Goal: Task Accomplishment & Management: Use online tool/utility

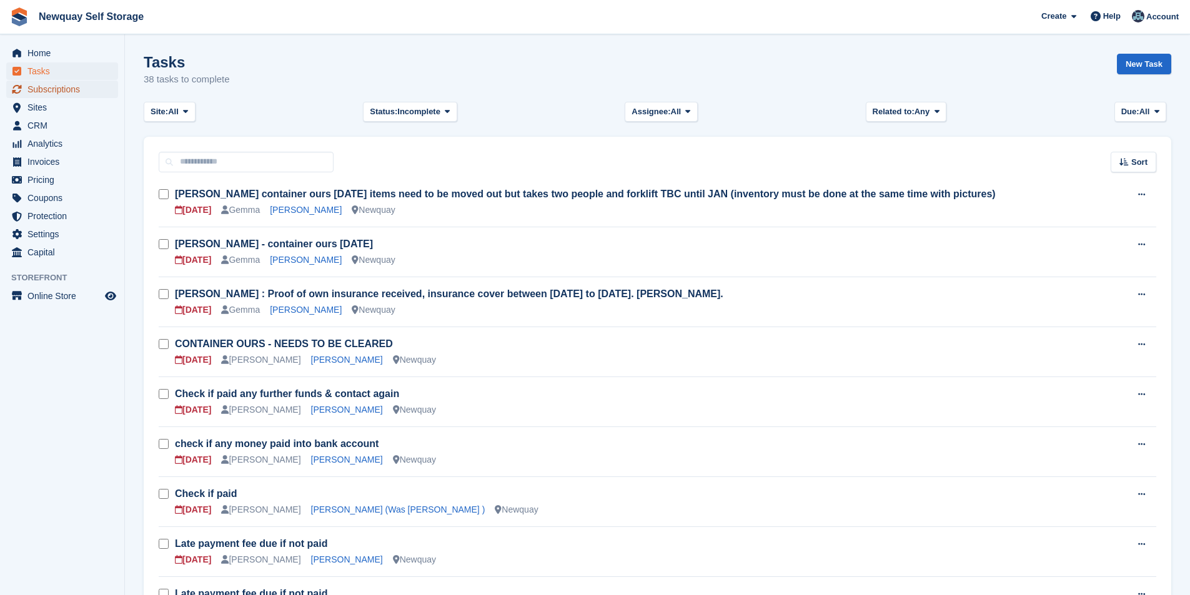
click at [52, 91] on span "Subscriptions" at bounding box center [64, 89] width 75 height 17
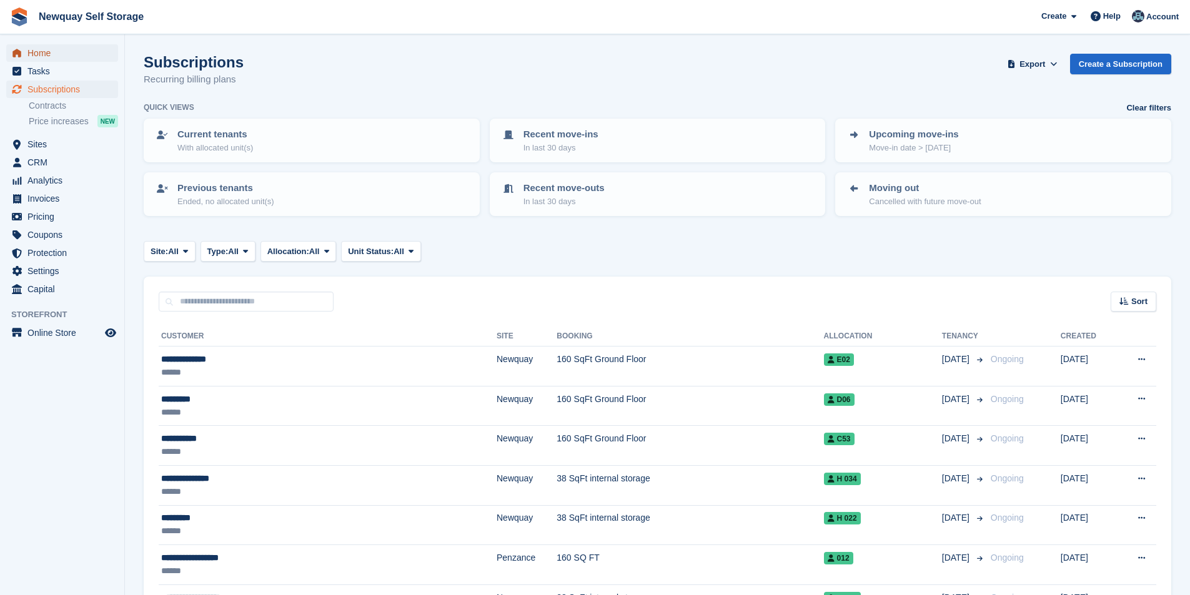
click at [50, 50] on span "Home" at bounding box center [64, 52] width 75 height 17
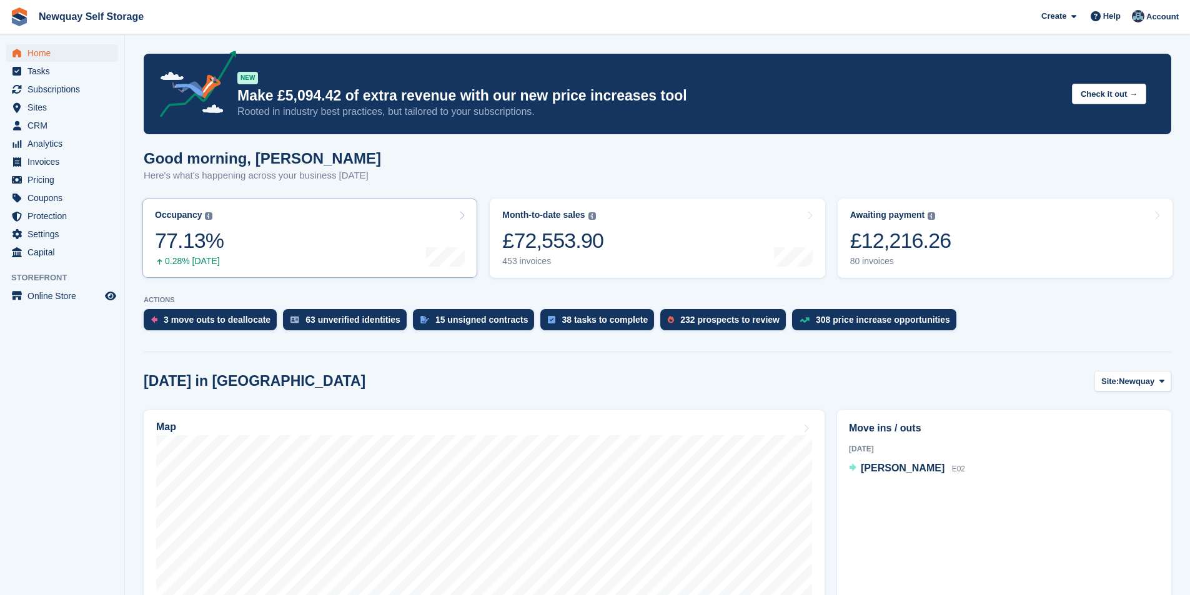
scroll to position [312, 0]
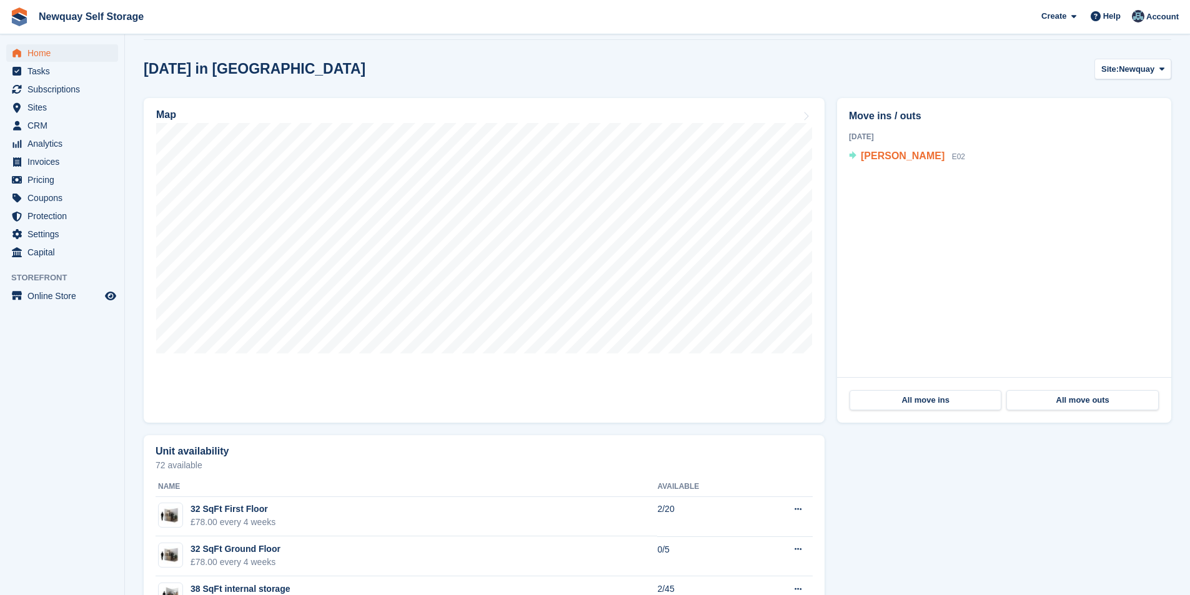
click at [903, 155] on span "[PERSON_NAME]" at bounding box center [903, 156] width 84 height 11
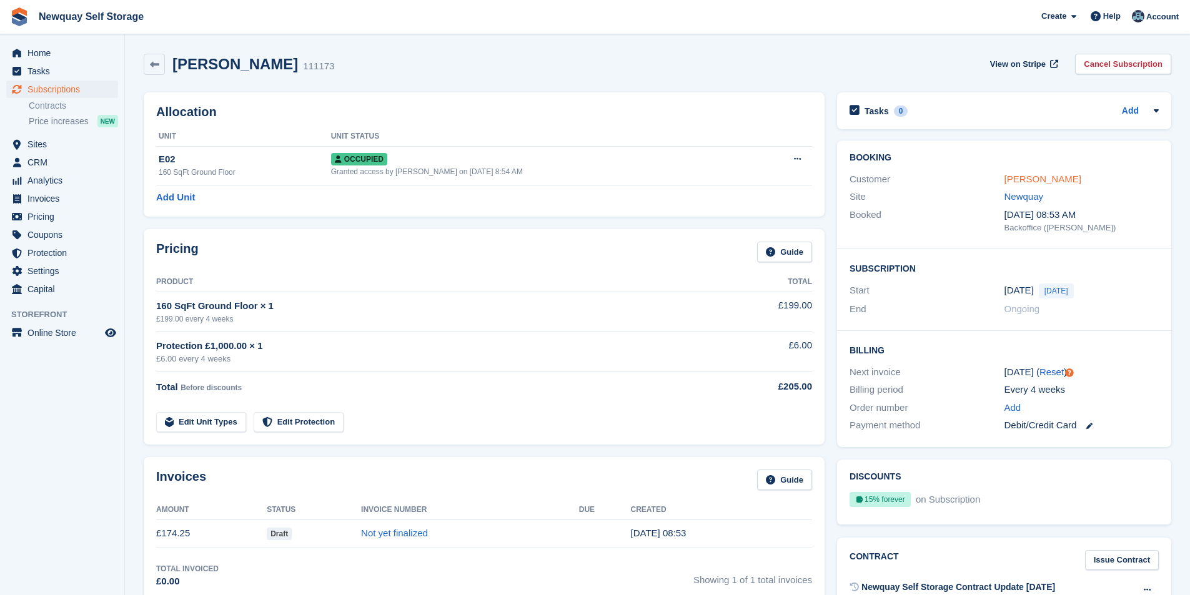
click at [1039, 174] on link "[PERSON_NAME]" at bounding box center [1042, 179] width 77 height 11
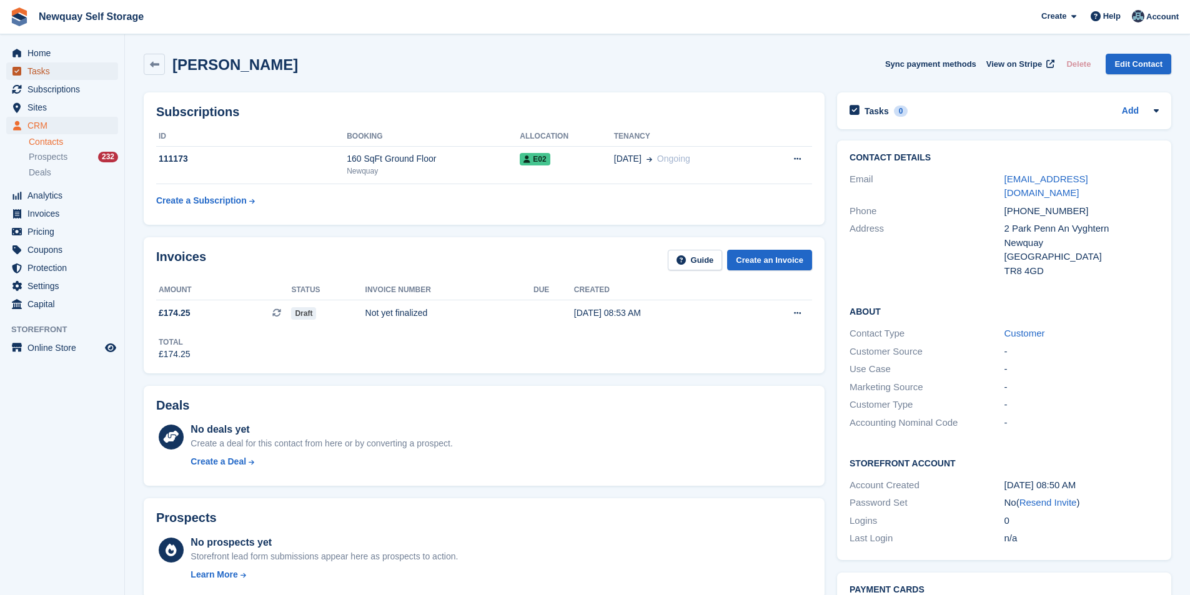
click at [75, 77] on span "Tasks" at bounding box center [64, 70] width 75 height 17
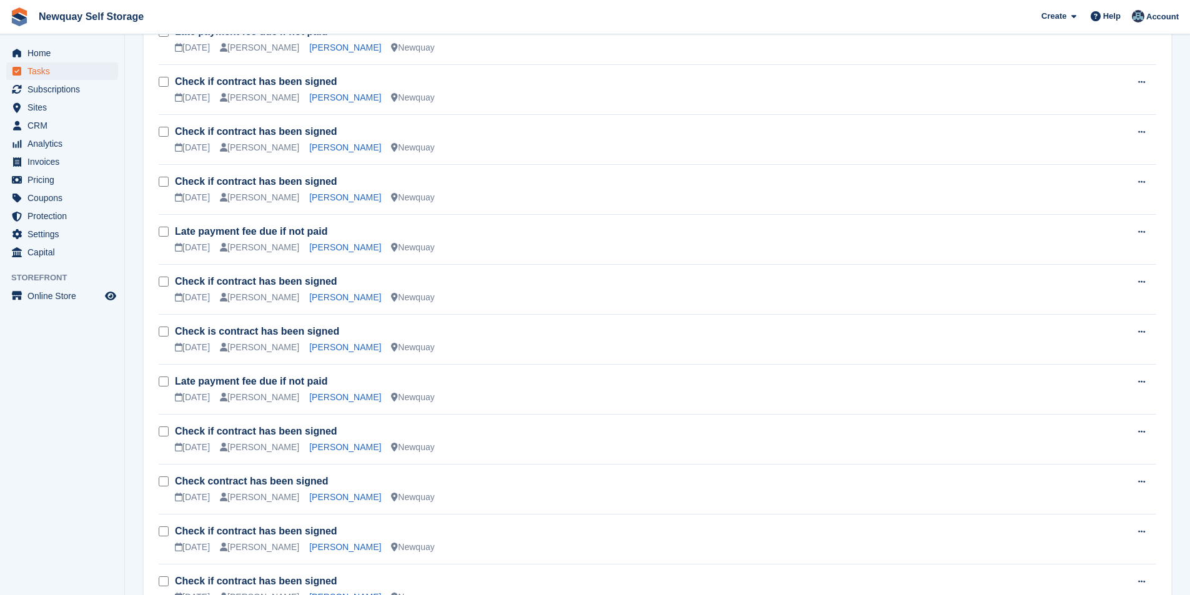
scroll to position [1538, 0]
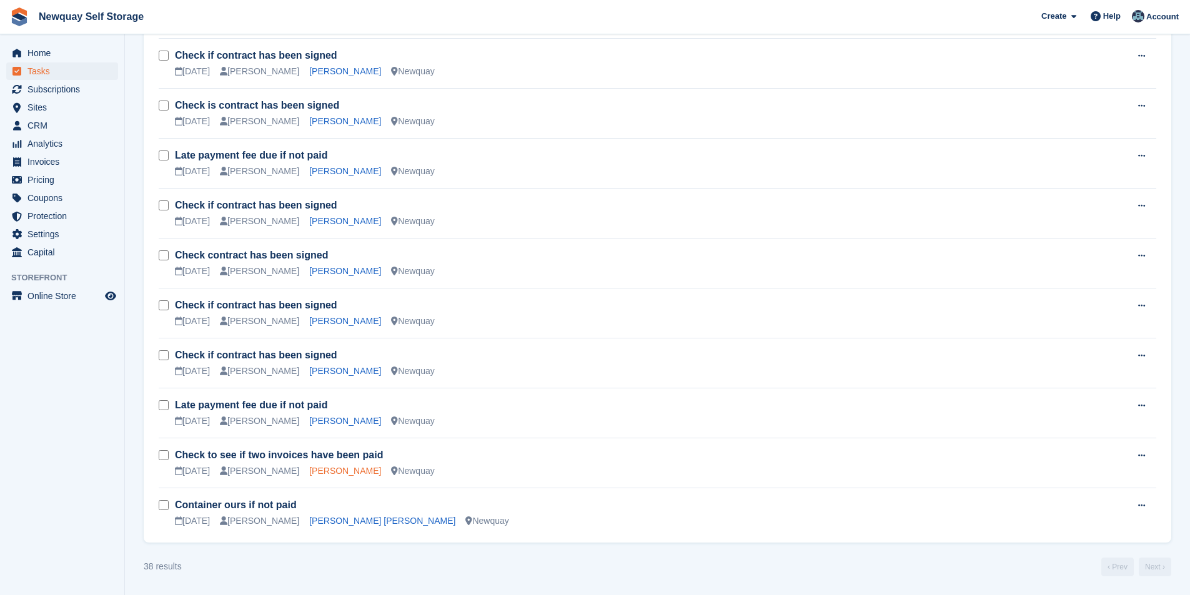
click at [315, 468] on link "Tristan Choy" at bounding box center [345, 471] width 72 height 10
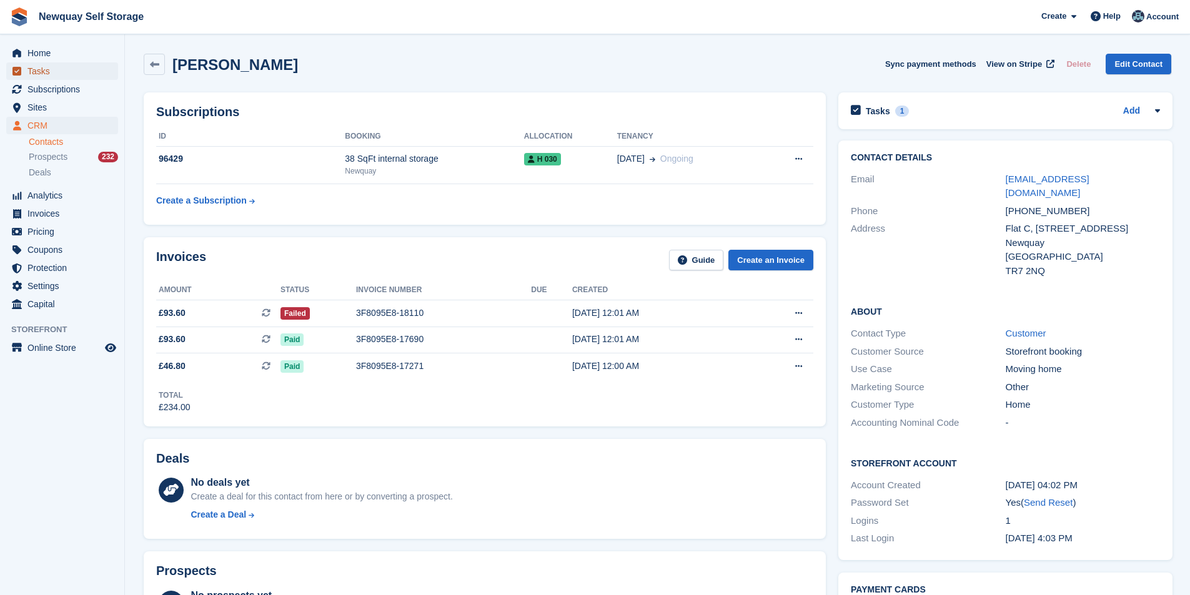
click at [38, 71] on span "Tasks" at bounding box center [64, 70] width 75 height 17
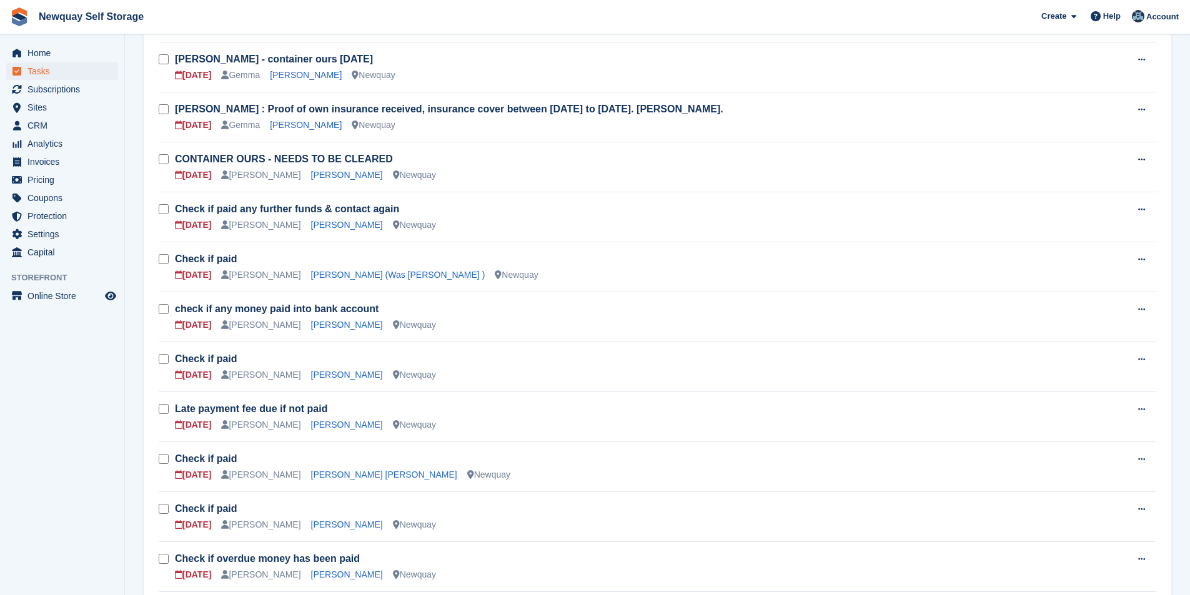
scroll to position [375, 0]
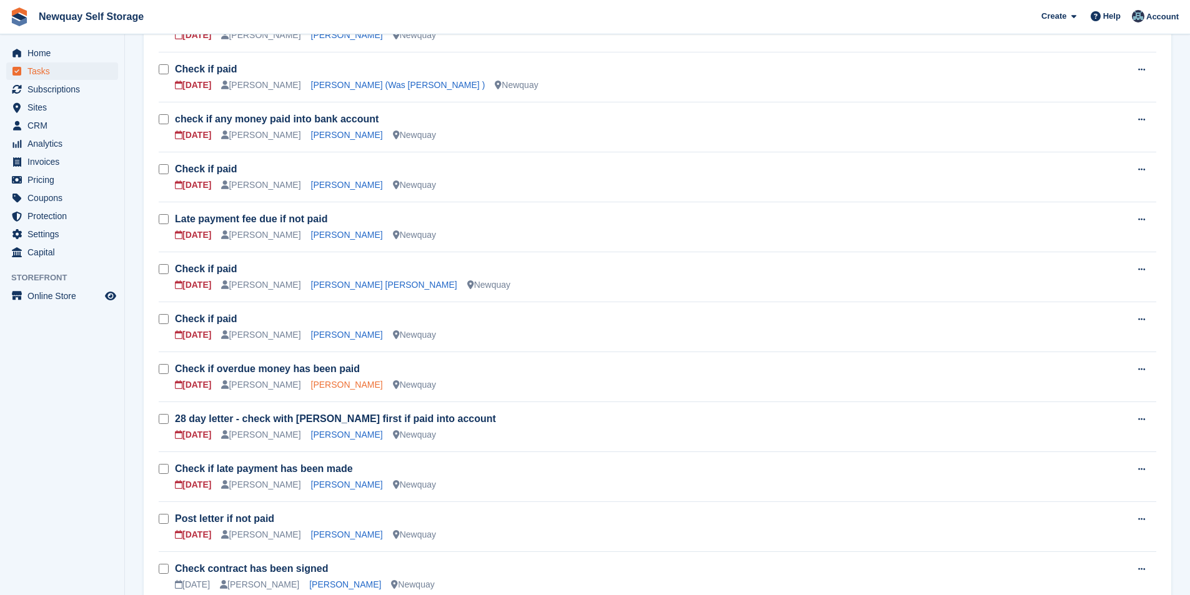
click at [320, 383] on link "[PERSON_NAME]" at bounding box center [347, 385] width 72 height 10
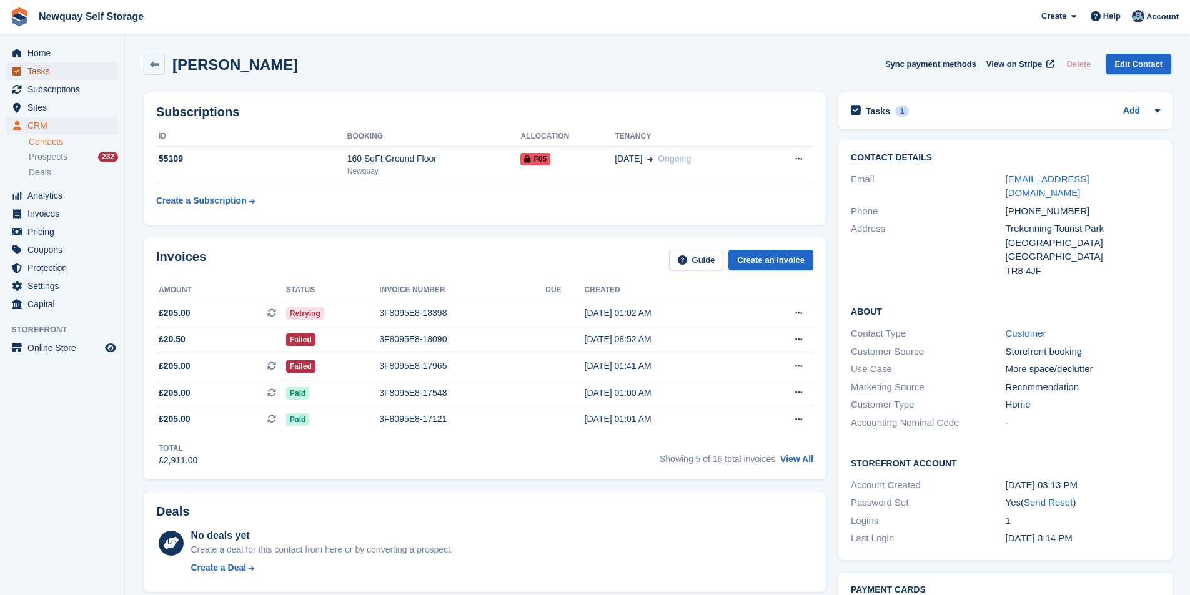
click at [42, 68] on span "Tasks" at bounding box center [64, 70] width 75 height 17
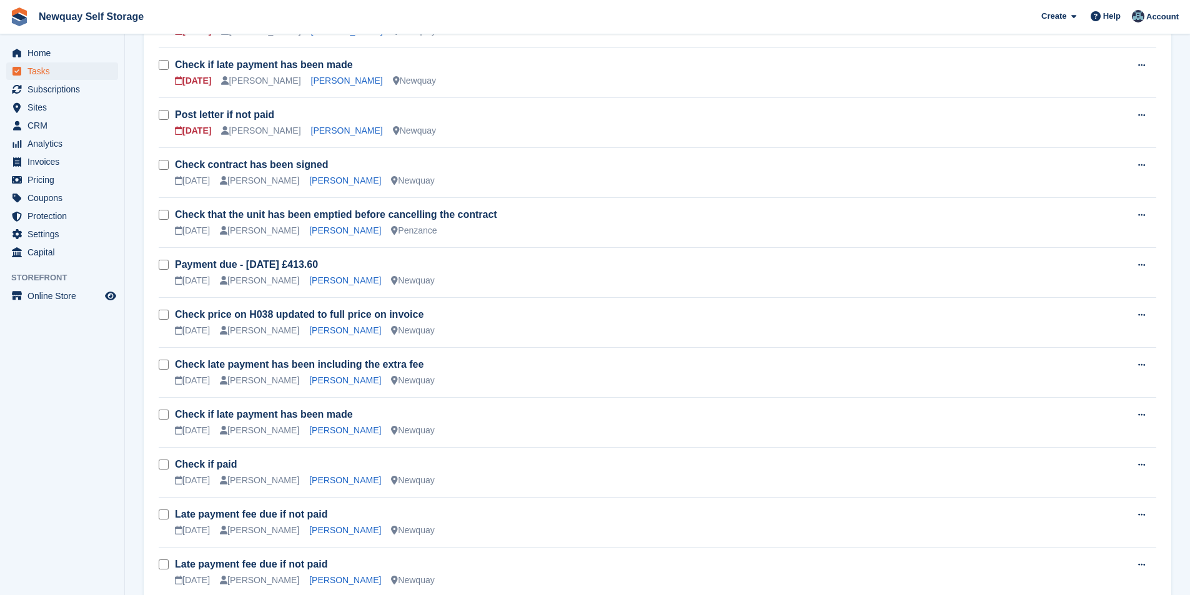
scroll to position [812, 0]
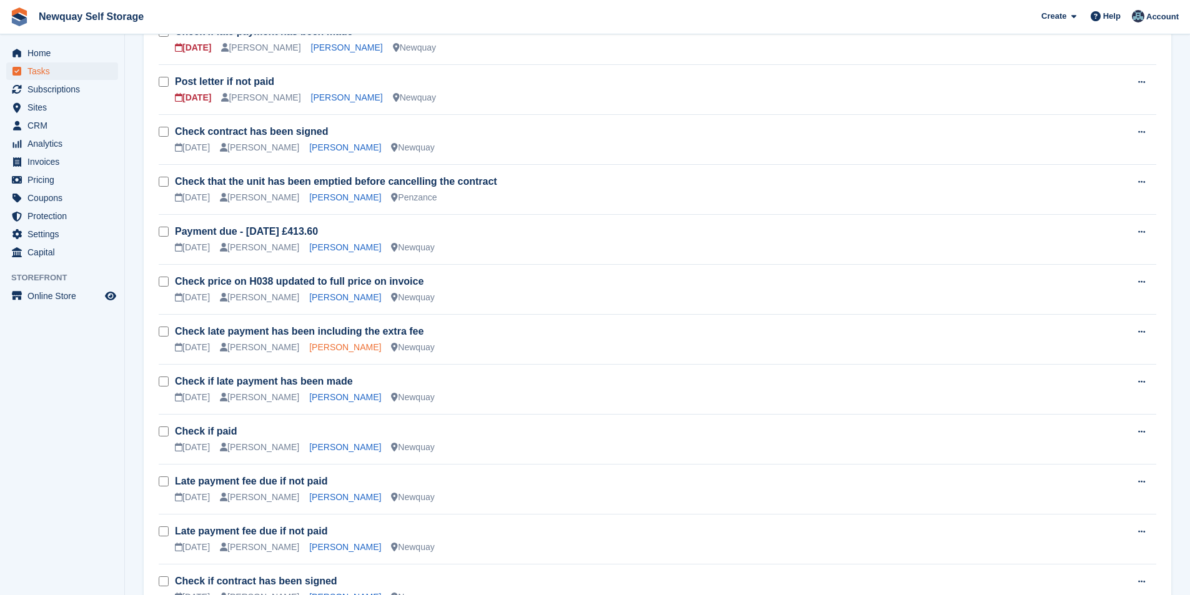
click at [310, 345] on link "[PERSON_NAME]" at bounding box center [345, 347] width 72 height 10
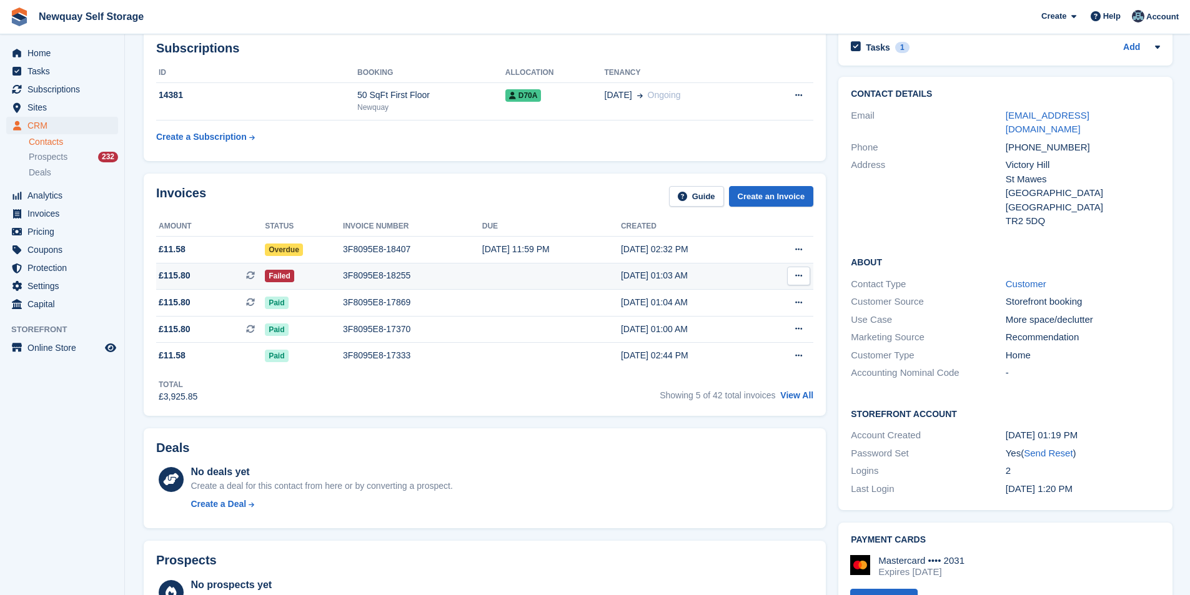
scroll to position [62, 0]
click at [352, 277] on div "3F8095E8-18255" at bounding box center [412, 276] width 139 height 13
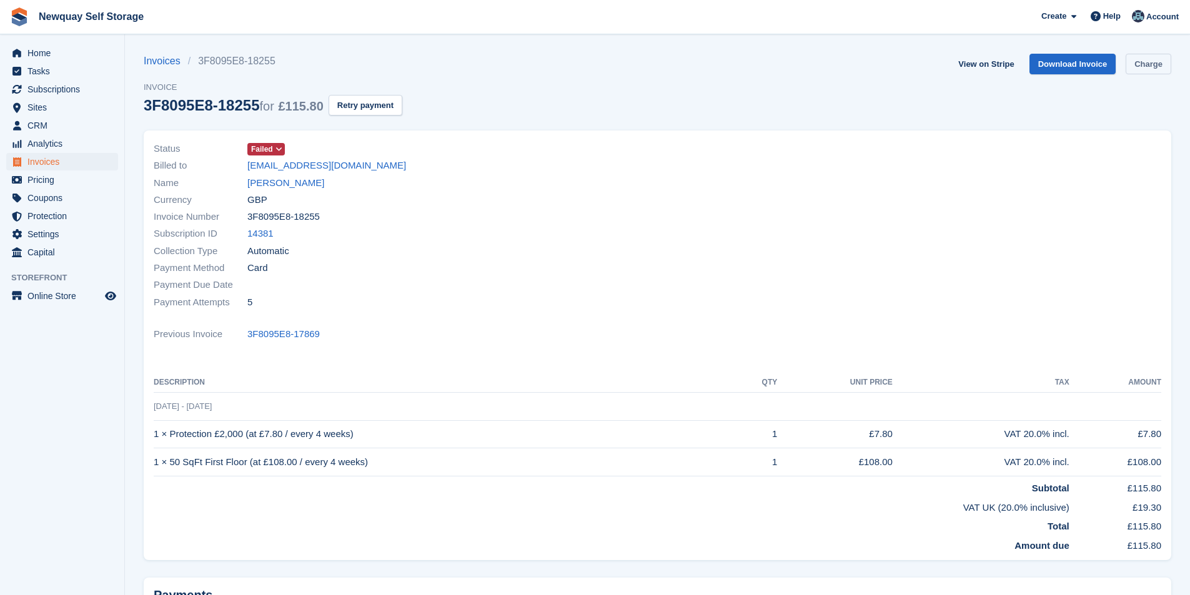
click at [1140, 60] on link "Charge" at bounding box center [1148, 64] width 46 height 21
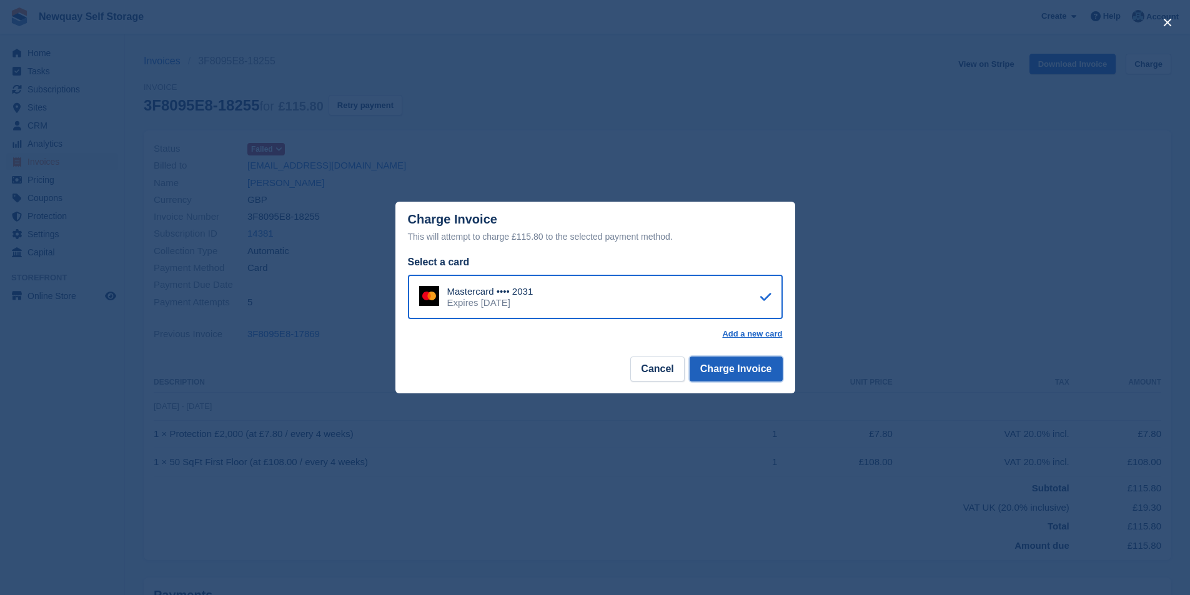
click at [748, 377] on button "Charge Invoice" at bounding box center [736, 369] width 93 height 25
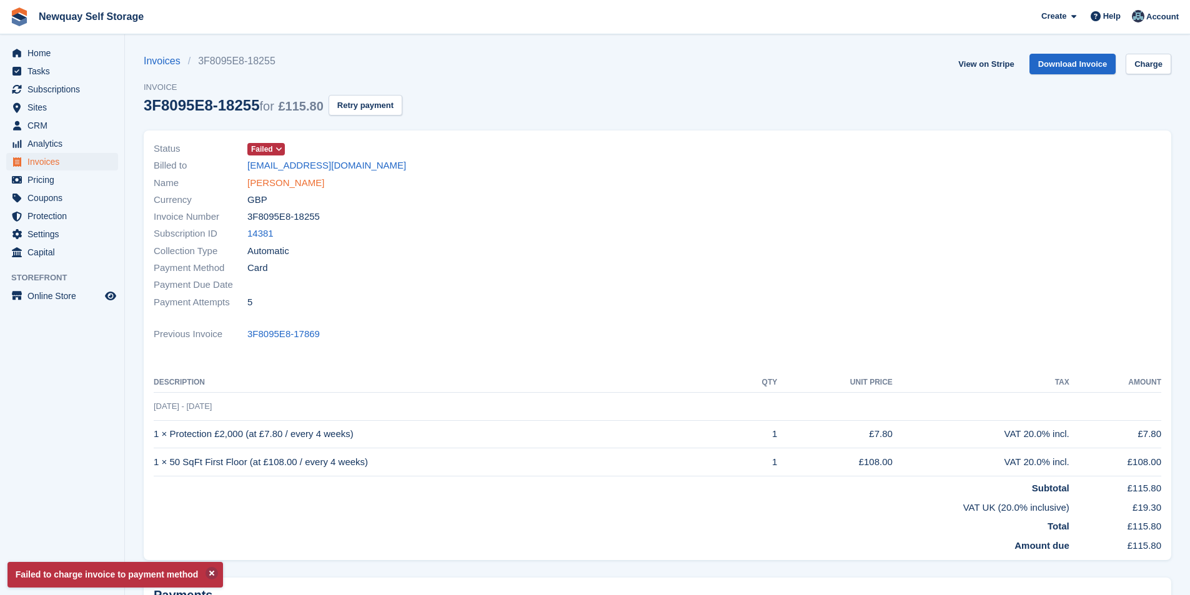
click at [281, 188] on link "Sonia Forgham" at bounding box center [285, 183] width 77 height 14
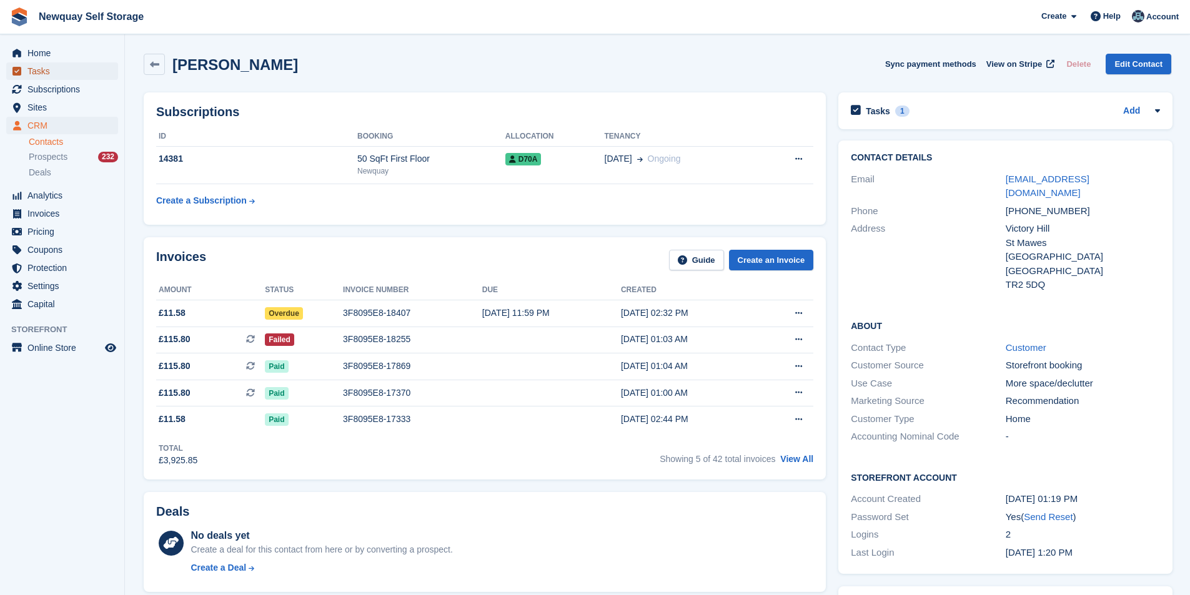
click at [37, 69] on span "Tasks" at bounding box center [64, 70] width 75 height 17
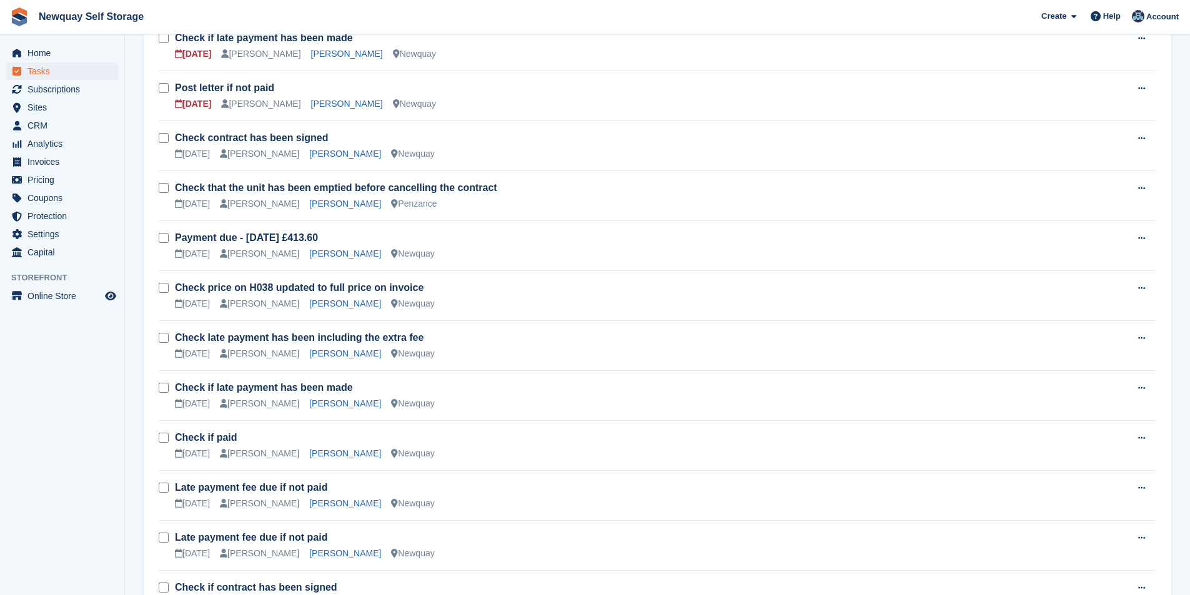
scroll to position [812, 0]
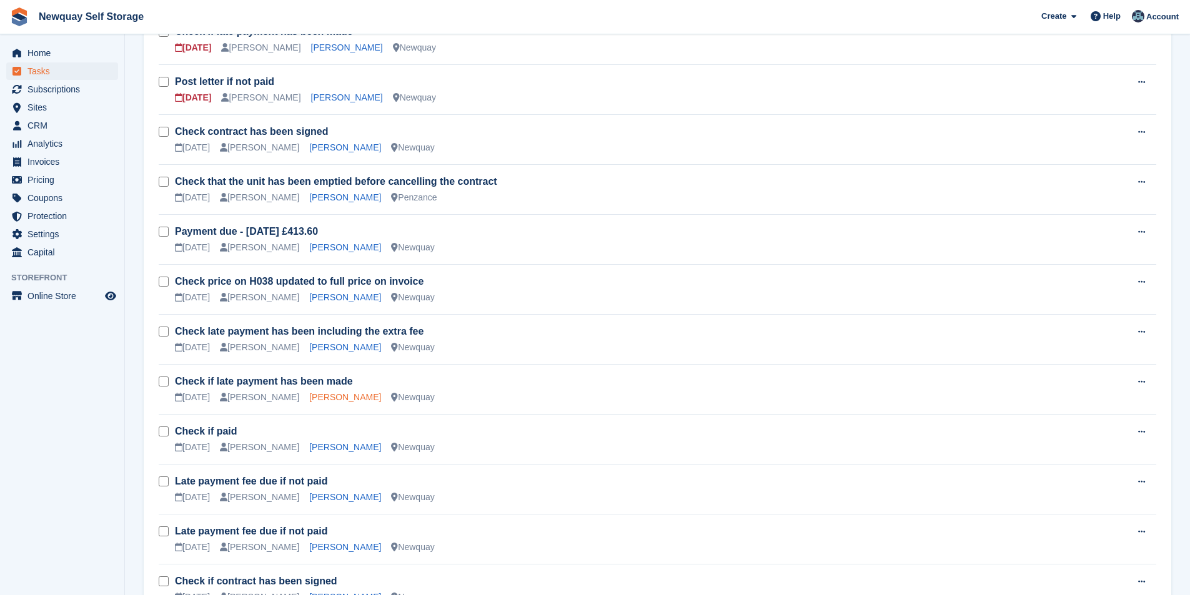
click at [315, 399] on link "[PERSON_NAME]" at bounding box center [345, 397] width 72 height 10
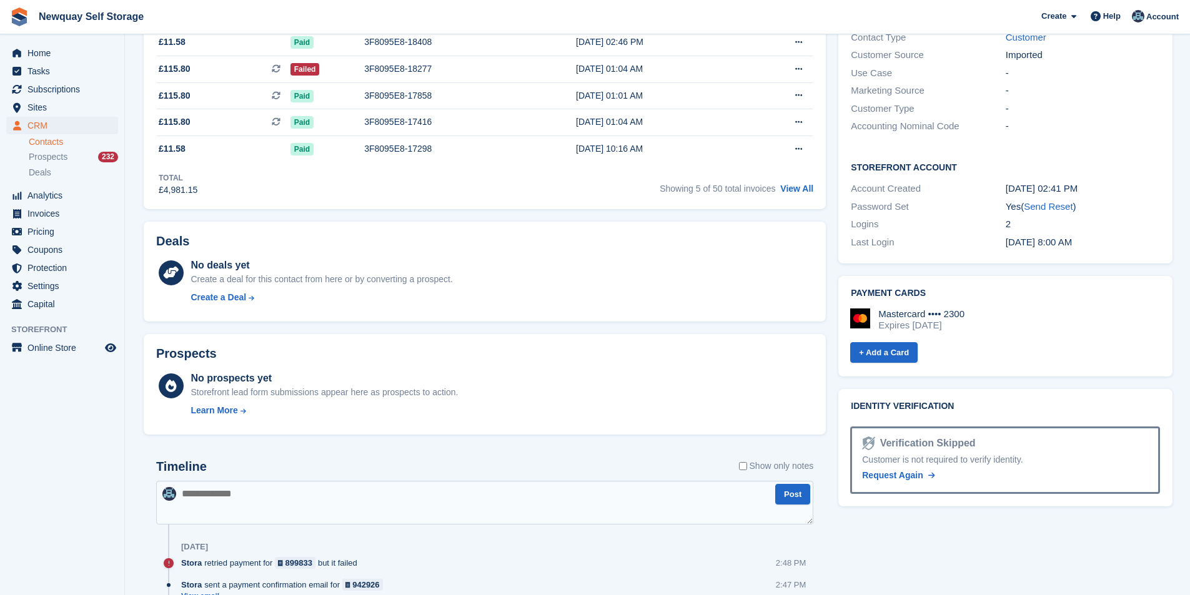
scroll to position [125, 0]
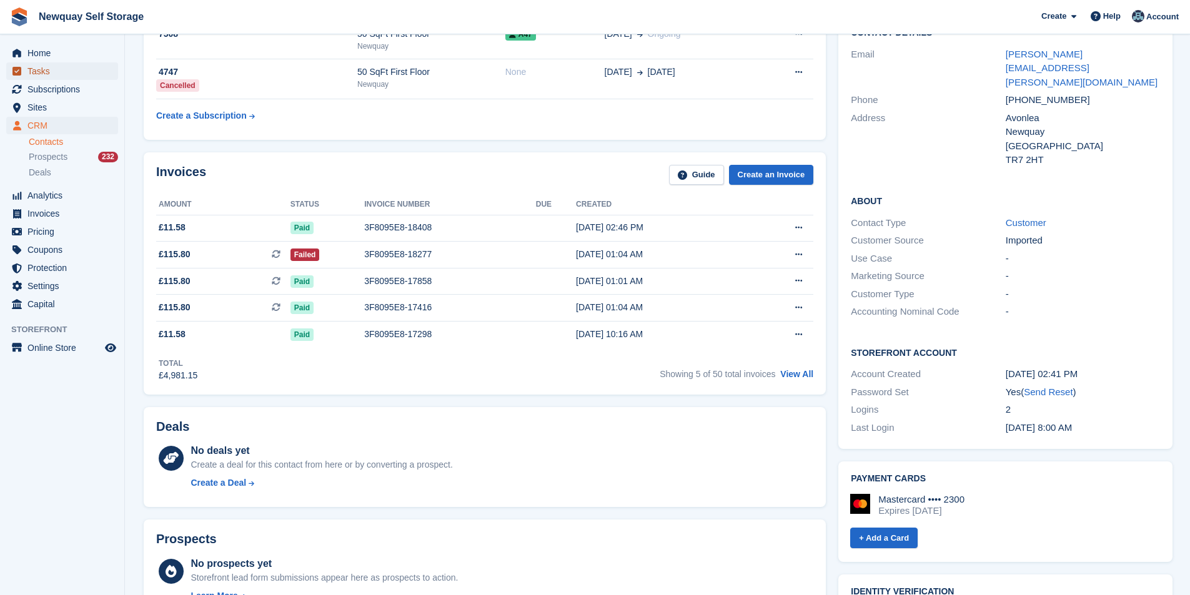
click at [74, 72] on span "Tasks" at bounding box center [64, 70] width 75 height 17
